Goal: Transaction & Acquisition: Purchase product/service

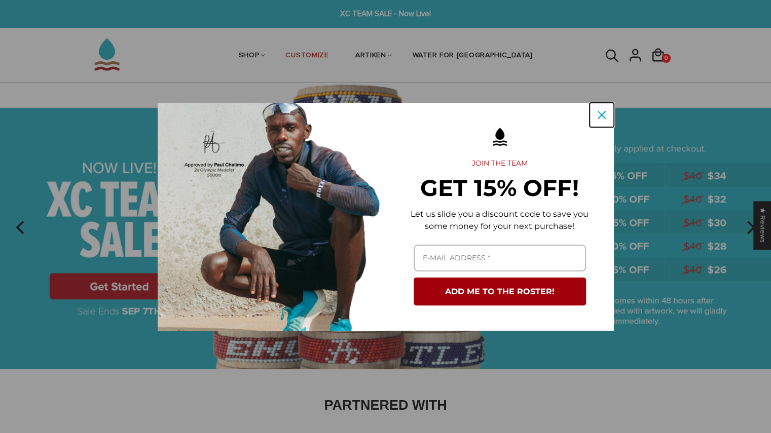
click at [605, 116] on icon "close icon" at bounding box center [602, 115] width 8 height 8
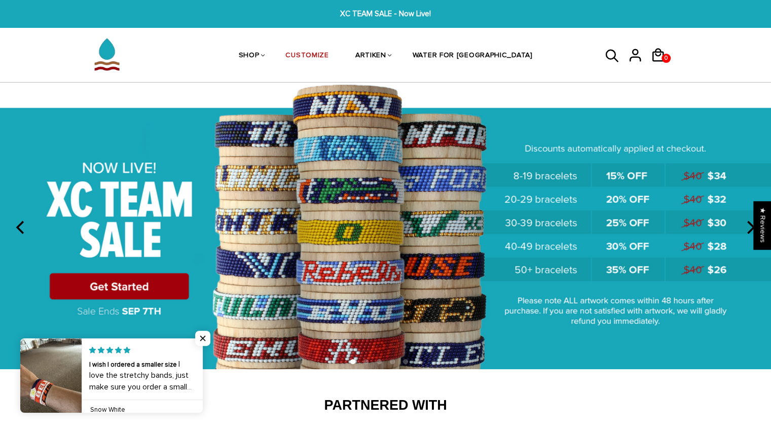
click at [140, 284] on img at bounding box center [385, 226] width 771 height 287
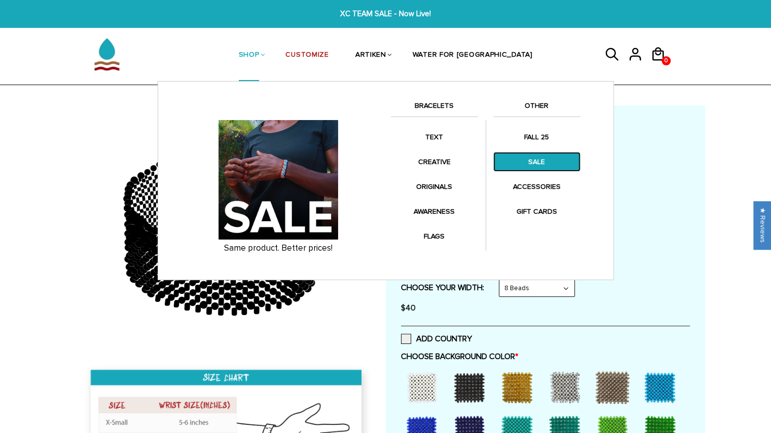
click at [529, 158] on link "SALE" at bounding box center [536, 162] width 87 height 20
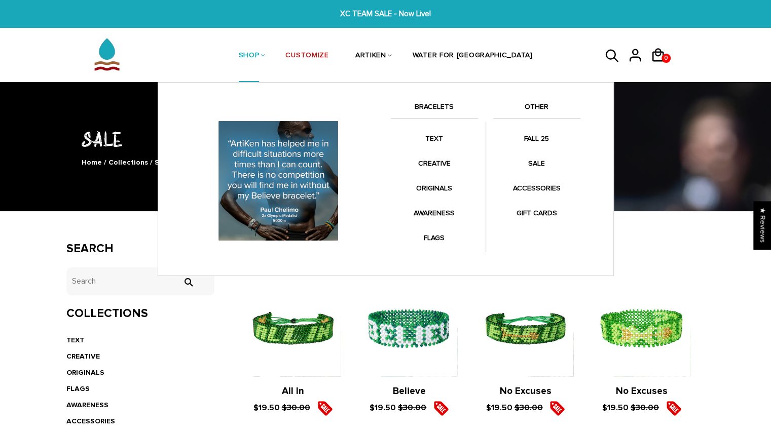
click at [445, 104] on link "BRACELETS" at bounding box center [434, 109] width 87 height 17
click at [428, 107] on link "BRACELETS" at bounding box center [434, 109] width 87 height 17
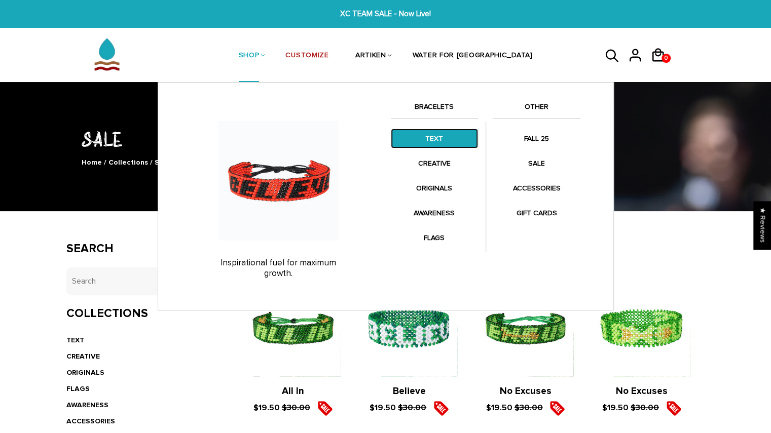
click at [433, 138] on link "TEXT" at bounding box center [434, 139] width 87 height 20
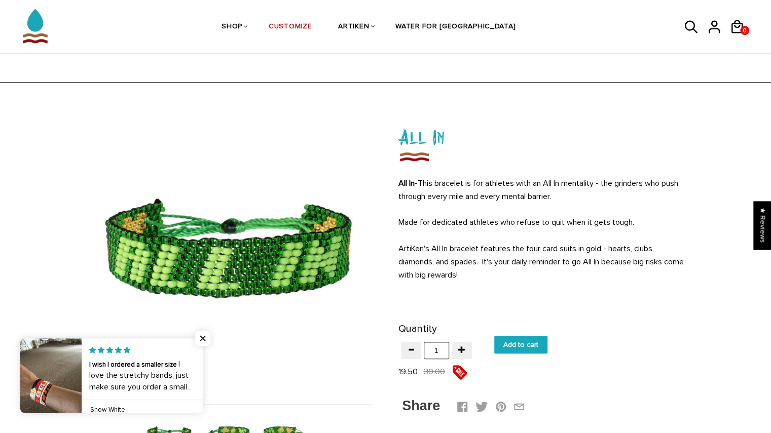
scroll to position [116, 0]
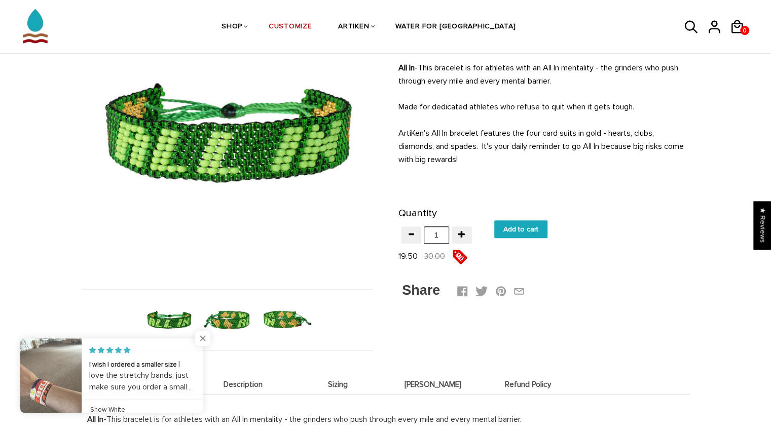
click at [195, 342] on span "Close popup widget" at bounding box center [202, 338] width 15 height 15
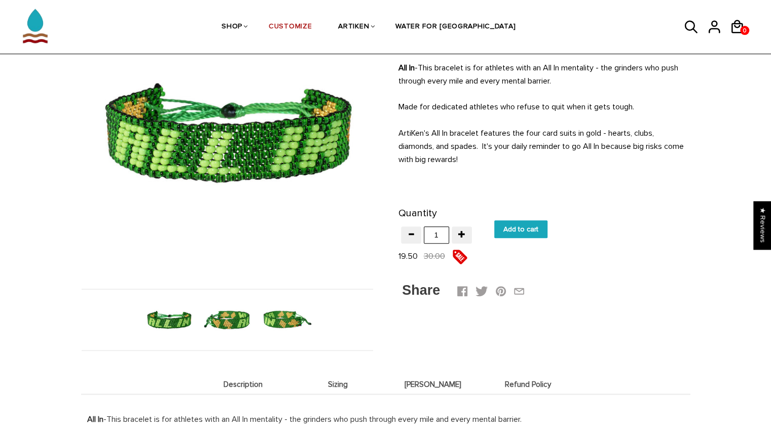
click at [221, 326] on img at bounding box center [227, 320] width 52 height 52
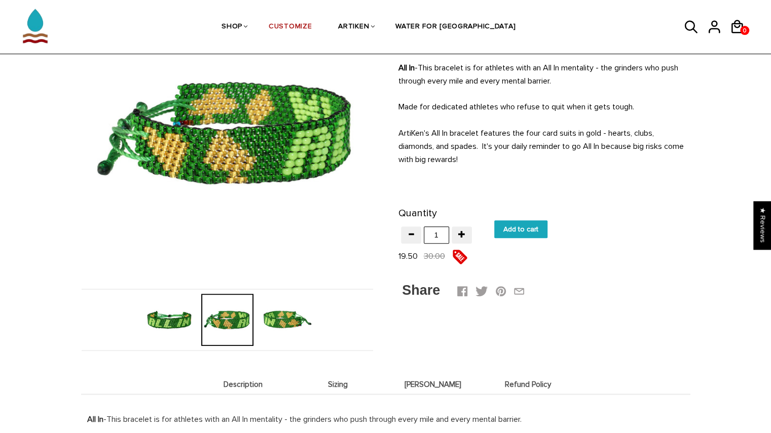
click at [285, 319] on img at bounding box center [285, 320] width 52 height 52
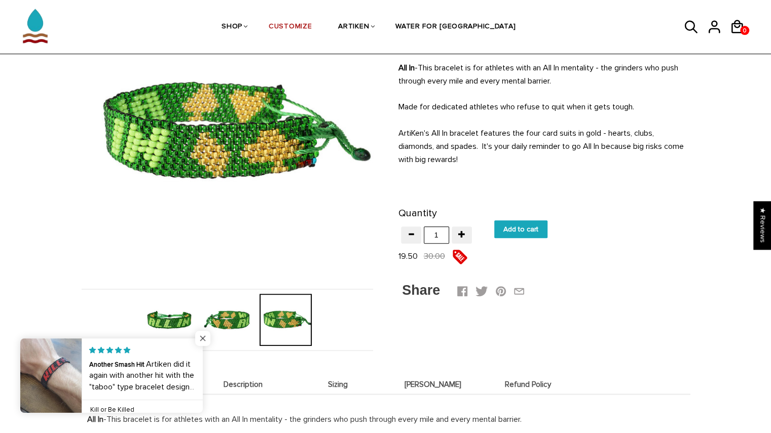
click at [203, 341] on span "Close popup widget" at bounding box center [202, 338] width 15 height 15
click at [203, 337] on span "Close popup widget" at bounding box center [202, 338] width 15 height 15
click at [203, 338] on span "Close popup widget" at bounding box center [202, 338] width 15 height 15
click at [199, 338] on span "Close popup widget" at bounding box center [202, 338] width 15 height 15
click at [203, 336] on span "Close popup widget" at bounding box center [202, 338] width 15 height 15
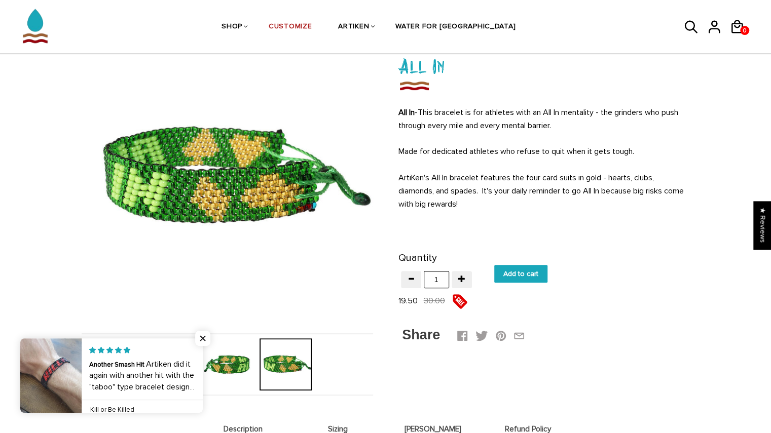
scroll to position [0, 0]
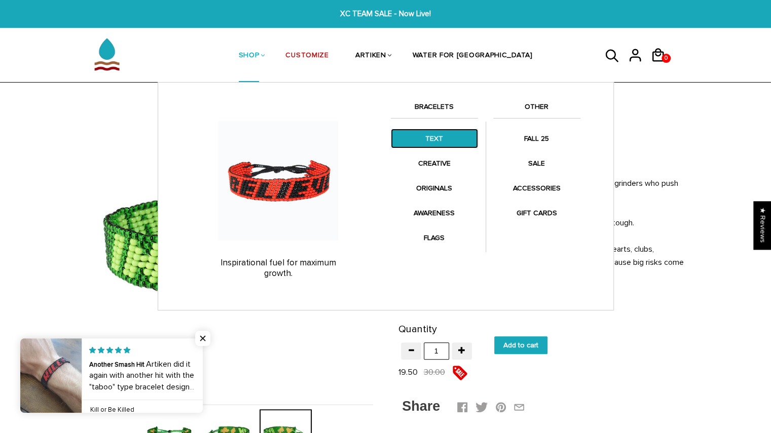
click at [437, 138] on link "TEXT" at bounding box center [434, 139] width 87 height 20
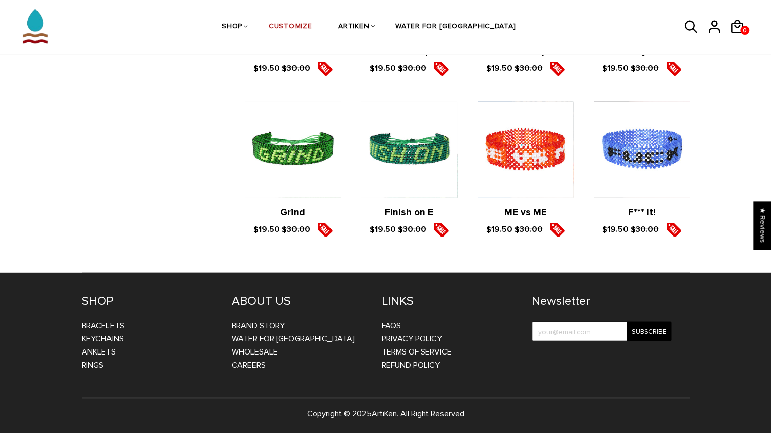
scroll to position [1615, 0]
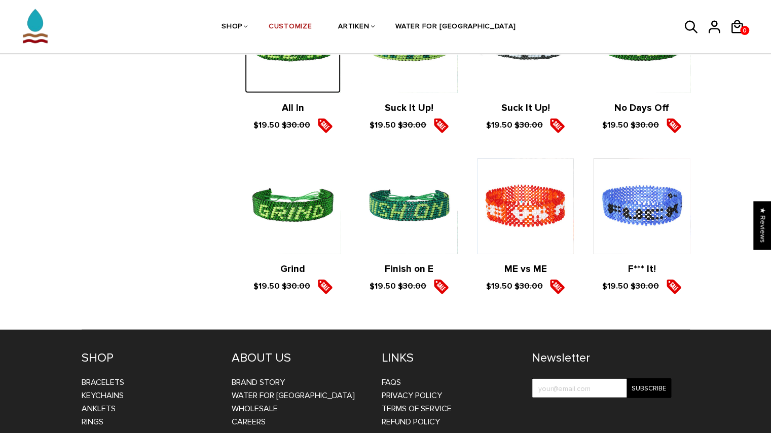
scroll to position [1561, 0]
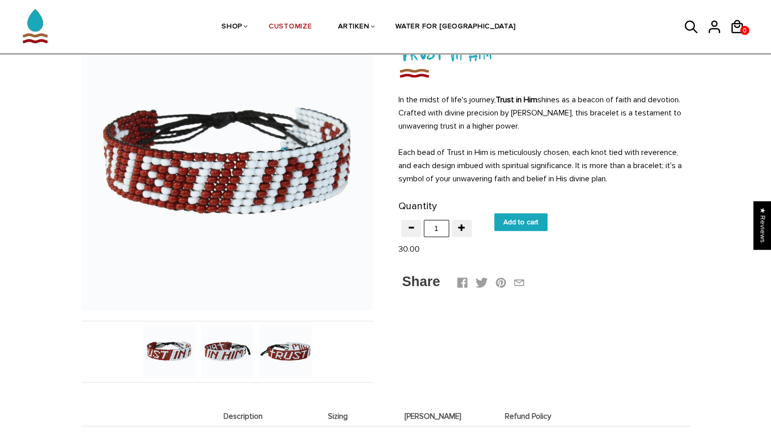
scroll to position [84, 0]
click at [235, 346] on img at bounding box center [227, 351] width 52 height 52
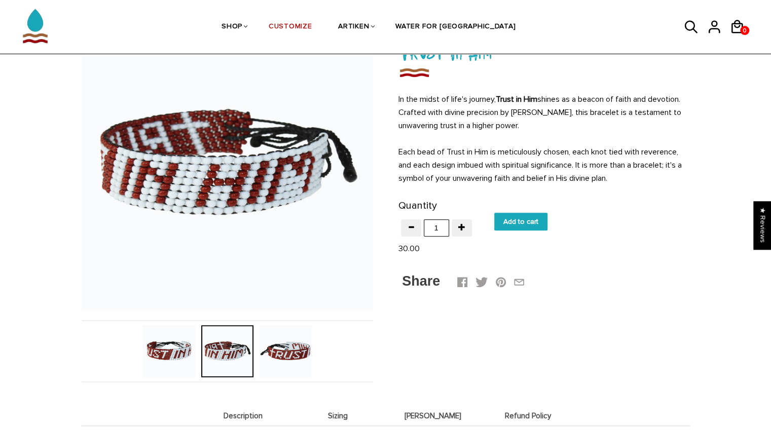
click at [181, 348] on img at bounding box center [169, 351] width 52 height 52
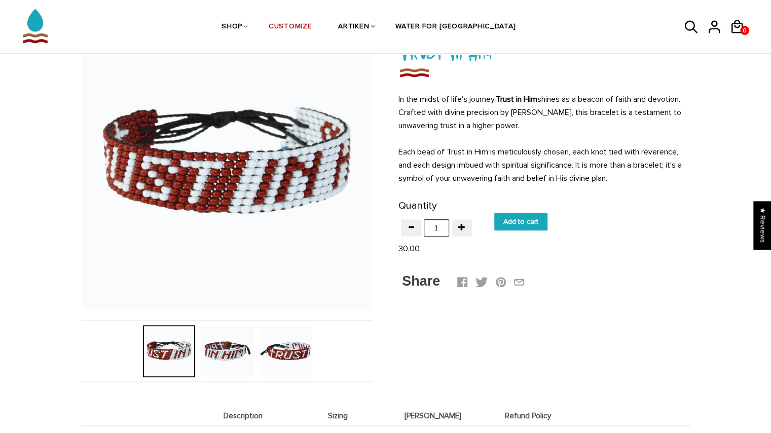
click at [294, 363] on img at bounding box center [285, 351] width 52 height 52
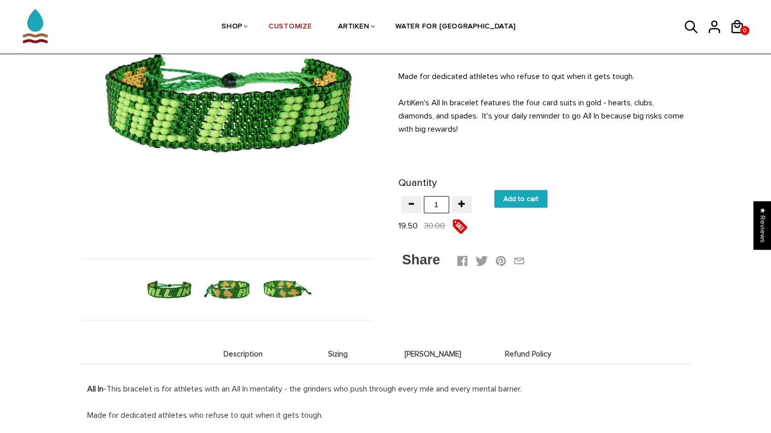
scroll to position [151, 0]
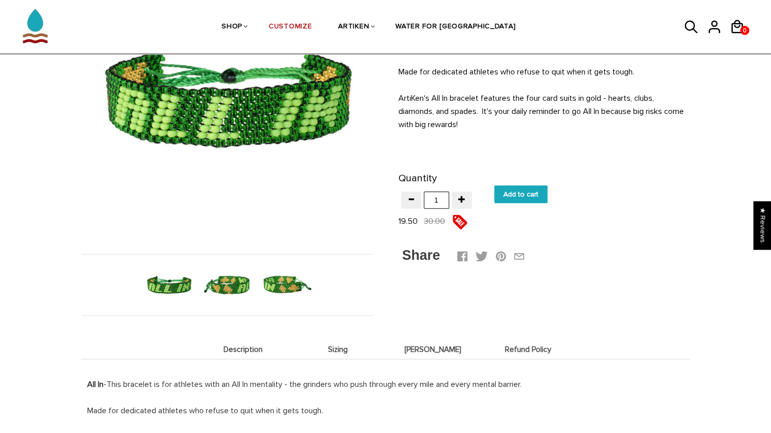
click at [294, 288] on img at bounding box center [285, 285] width 52 height 52
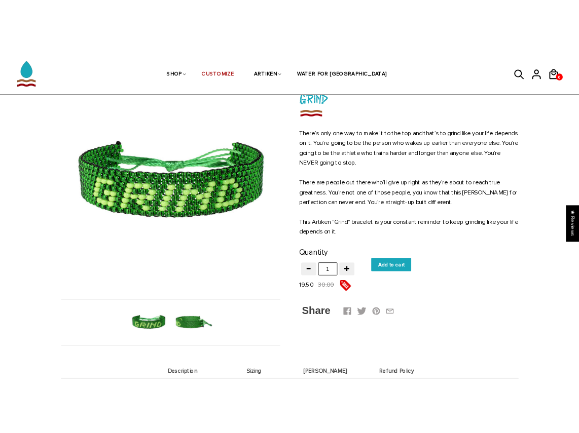
scroll to position [79, 0]
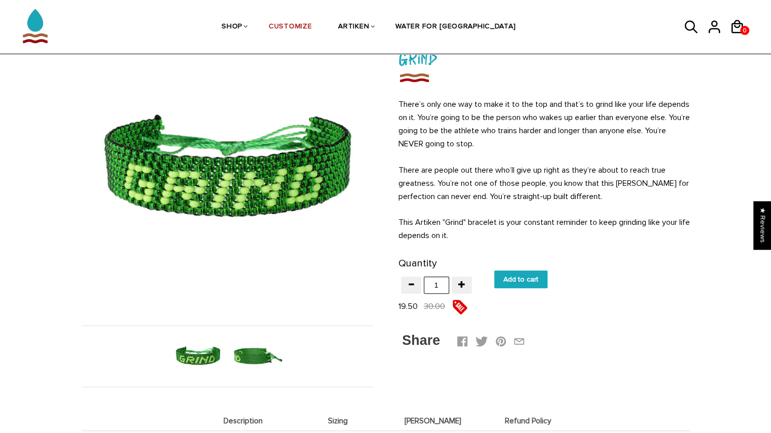
click at [249, 357] on img at bounding box center [256, 356] width 52 height 52
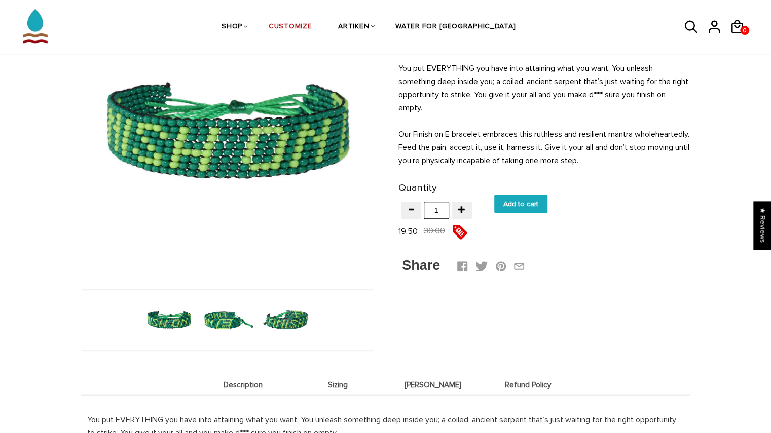
scroll to position [116, 0]
click at [295, 329] on img at bounding box center [285, 320] width 52 height 52
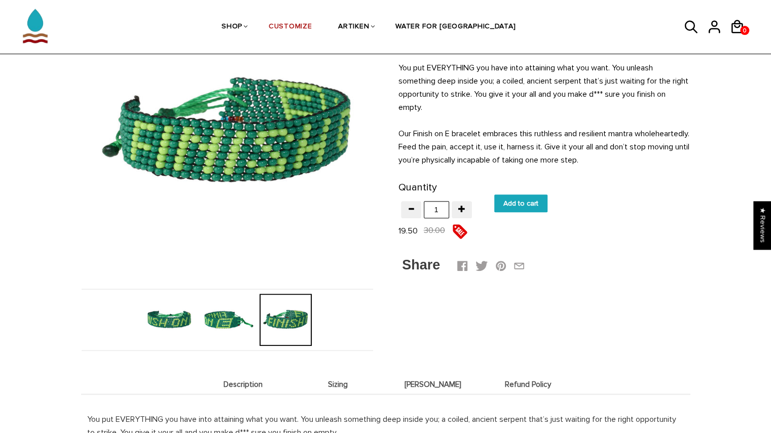
click at [227, 323] on img at bounding box center [227, 320] width 52 height 52
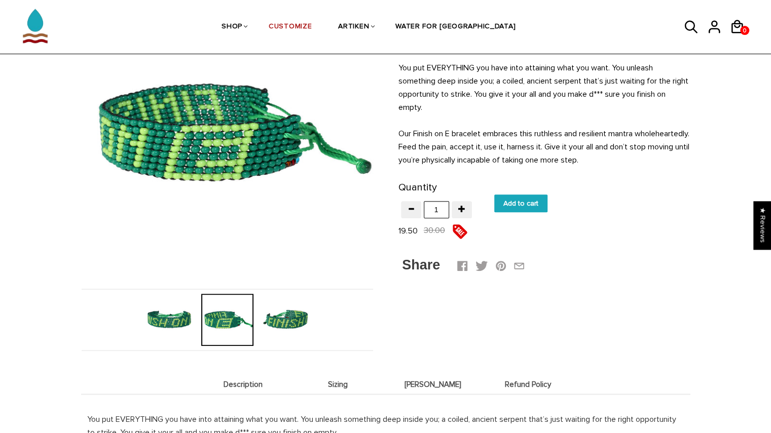
click at [173, 319] on img at bounding box center [169, 320] width 52 height 52
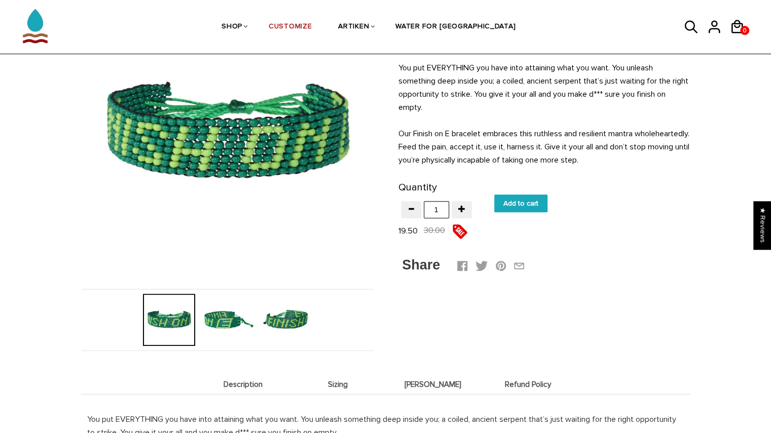
click at [223, 315] on img at bounding box center [227, 320] width 52 height 52
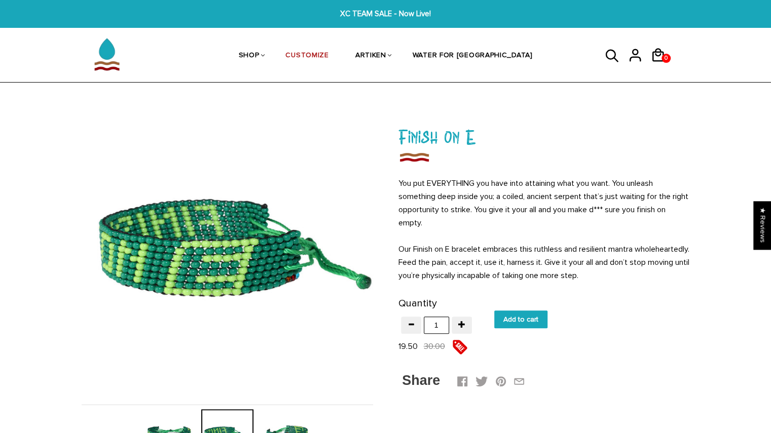
scroll to position [1, 0]
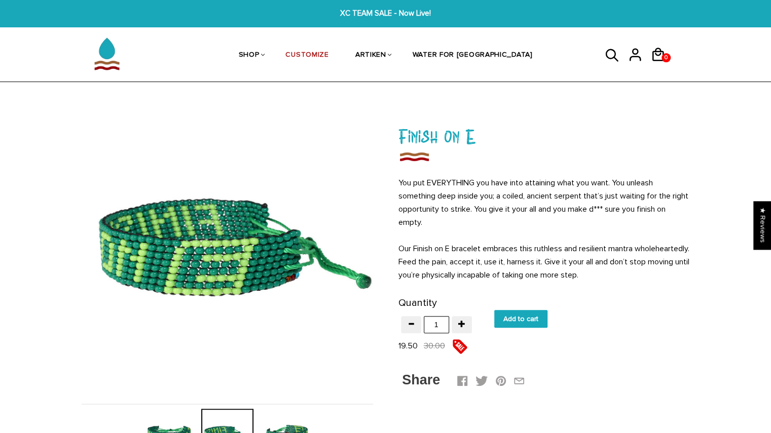
click at [522, 315] on input "Add to cart" at bounding box center [520, 319] width 53 height 18
type input "Add to cart"
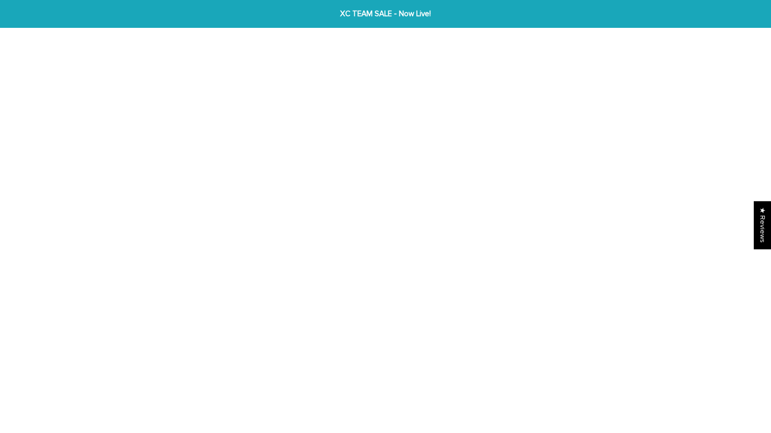
scroll to position [1, 0]
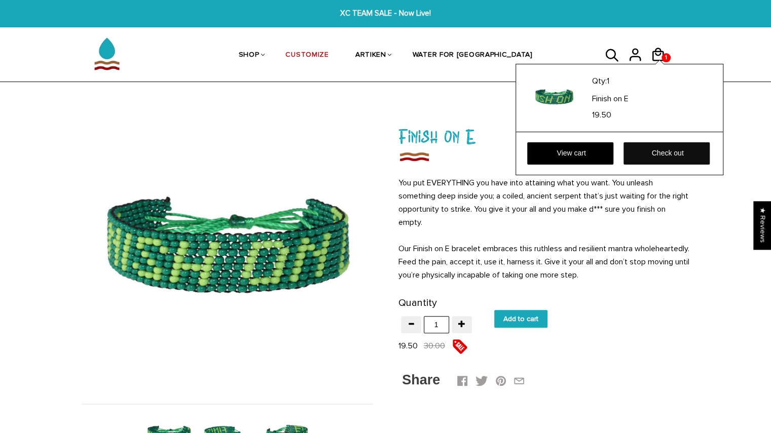
click at [655, 150] on link "Check out" at bounding box center [666, 153] width 86 height 22
